Goal: Task Accomplishment & Management: Use online tool/utility

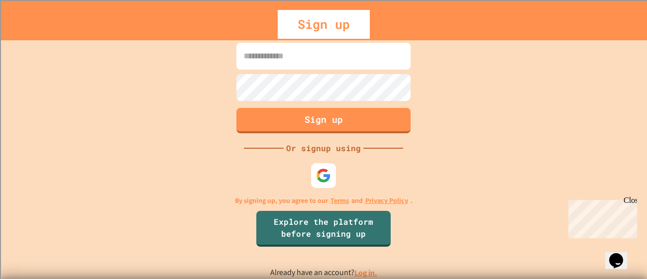
click at [365, 270] on link "Log in." at bounding box center [365, 273] width 23 height 10
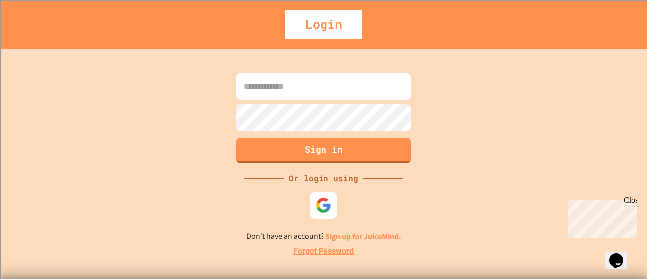
click at [327, 213] on img at bounding box center [323, 205] width 16 height 16
click at [345, 82] on input at bounding box center [323, 86] width 174 height 27
type input "**********"
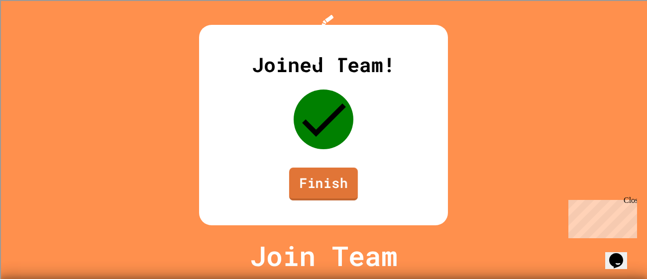
click at [328, 200] on link "Finish" at bounding box center [323, 184] width 69 height 33
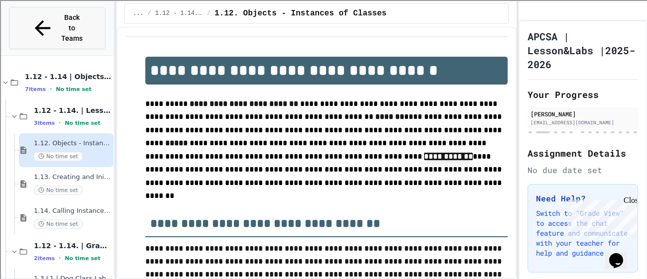
click at [64, 13] on span "Back to Teams" at bounding box center [71, 27] width 23 height 31
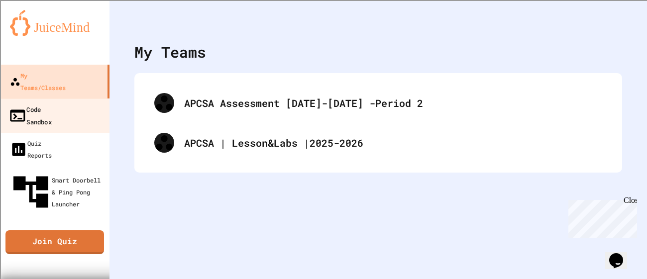
click at [52, 103] on div "Code Sandbox" at bounding box center [29, 115] width 43 height 24
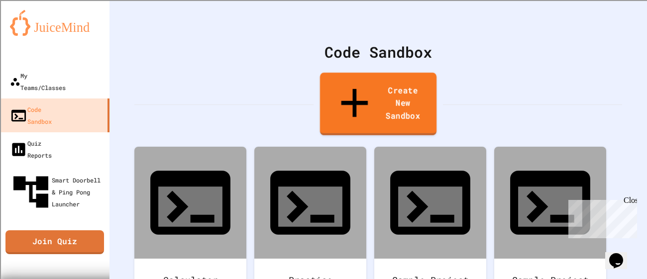
click at [346, 88] on link "Create New Sandbox" at bounding box center [378, 104] width 116 height 63
